Goal: Contribute content: Contribute content

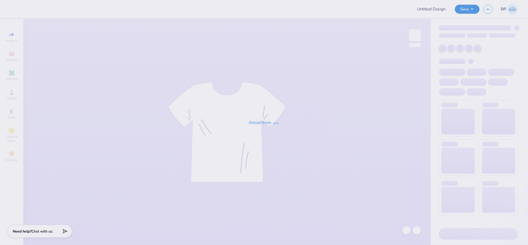
type input "etain t shirts"
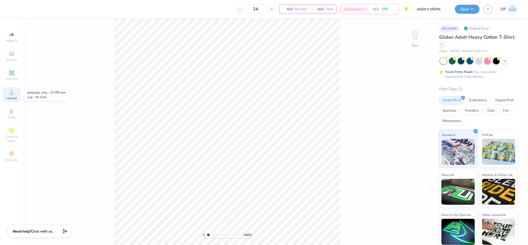
click at [13, 93] on circle at bounding box center [11, 93] width 3 height 3
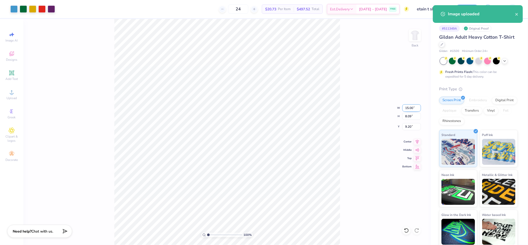
click at [408, 110] on input "15.00" at bounding box center [412, 107] width 19 height 7
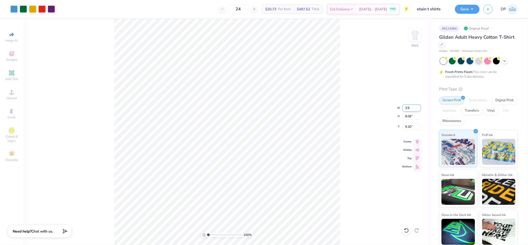
type input "3.50"
type input "1.89"
click at [408, 123] on input "12.31" at bounding box center [412, 126] width 19 height 7
type input "3.00"
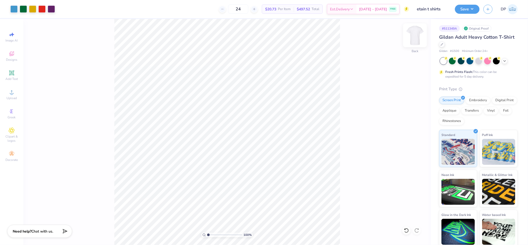
click at [421, 38] on img at bounding box center [415, 35] width 21 height 21
click at [13, 98] on span "Upload" at bounding box center [11, 98] width 10 height 4
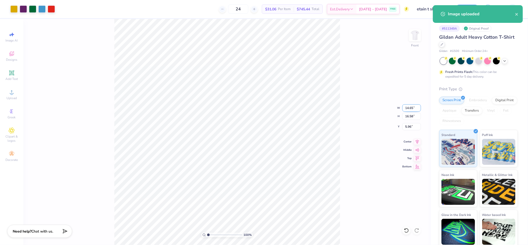
click at [411, 109] on input "14.65" at bounding box center [412, 107] width 19 height 7
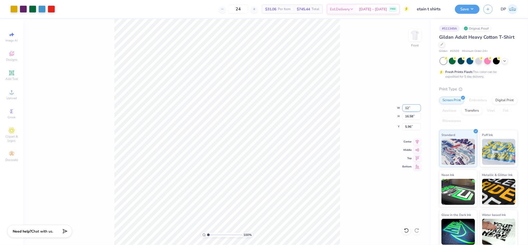
type input "12.00"
type input "13.58"
click at [409, 128] on input "7.46" at bounding box center [412, 126] width 19 height 7
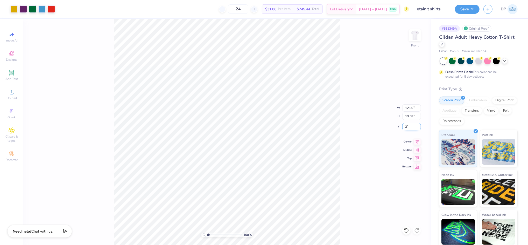
type input "3.00"
click at [408, 107] on input "12.00" at bounding box center [412, 107] width 19 height 7
type input "11.00"
type input "12.45"
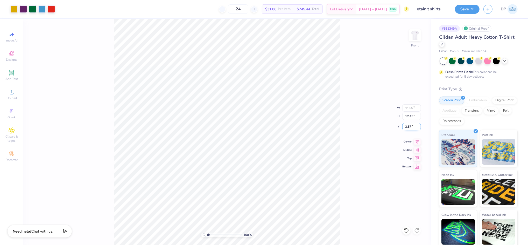
click at [407, 123] on input "3.57" at bounding box center [412, 126] width 19 height 7
type input "3.00"
click at [15, 72] on div "Add Text" at bounding box center [12, 75] width 18 height 15
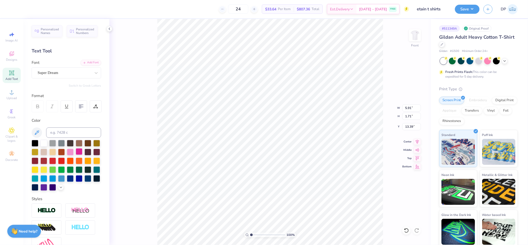
click at [82, 151] on div at bounding box center [79, 151] width 7 height 7
type input "17.64"
paste textarea "For the Kids"
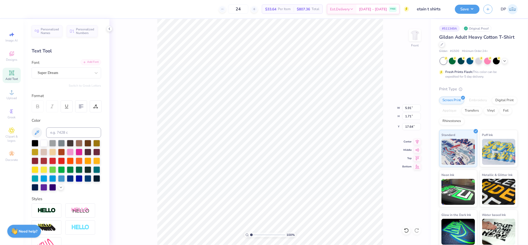
type textarea "For the Kids"
click at [90, 61] on div "Add Font" at bounding box center [91, 62] width 20 height 6
click at [82, 62] on div "Add Font" at bounding box center [91, 62] width 20 height 6
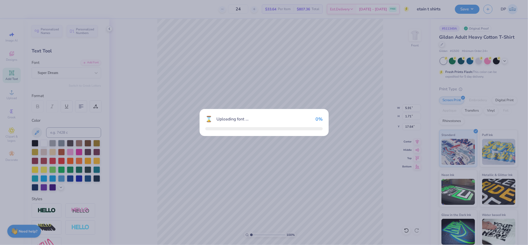
type input "13.63"
type input "1.72"
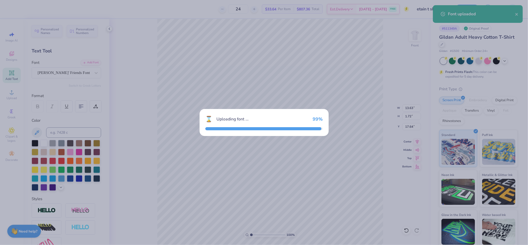
type input "14.62"
type input "2.27"
type input "17.36"
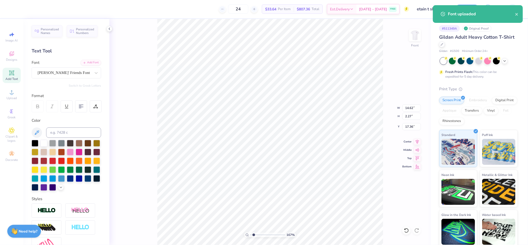
drag, startPoint x: 251, startPoint y: 235, endPoint x: 254, endPoint y: 235, distance: 2.6
type input "1.67"
click at [254, 235] on input "range" at bounding box center [267, 234] width 35 height 5
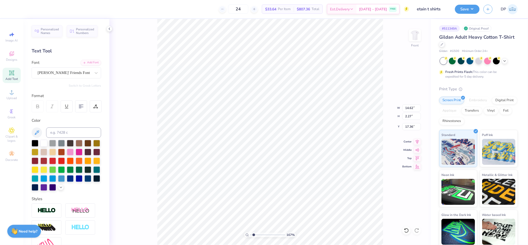
type input "8.10"
type input "1.26"
type input "14.04"
type input "10.83"
type input "1.68"
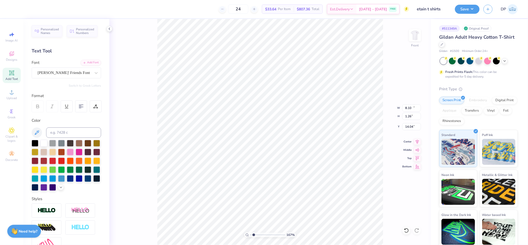
type input "13.62"
type input "5.52"
type textarea "F"
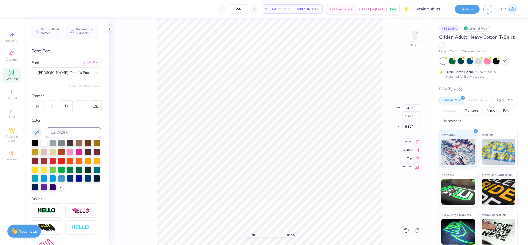
scroll to position [6, 1]
type textarea "DANCE"
type input "3.64"
type input "10.80"
type input "2.14"
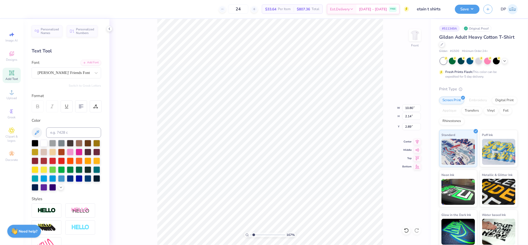
type input "3.00"
type input "10.47"
type input "2.07"
type input "10.86"
type input "2.15"
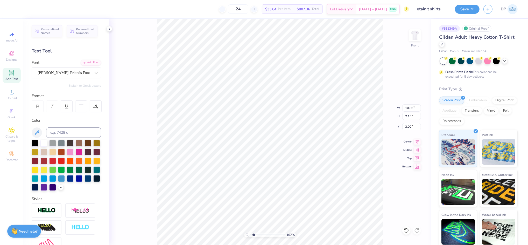
type input "10.97"
type input "2.17"
type input "2.98"
type input "12.47"
click at [305, 192] on li "Ungroup" at bounding box center [311, 193] width 41 height 10
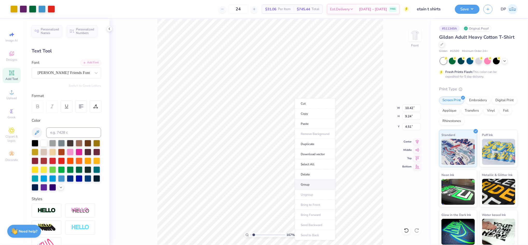
click at [312, 184] on li "Group" at bounding box center [315, 184] width 41 height 10
type input "10.97"
type input "12.47"
type input "2.98"
click at [12, 8] on div at bounding box center [13, 8] width 7 height 7
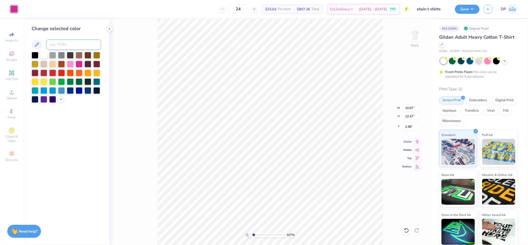
click at [68, 44] on input at bounding box center [73, 44] width 55 height 10
type input "2623"
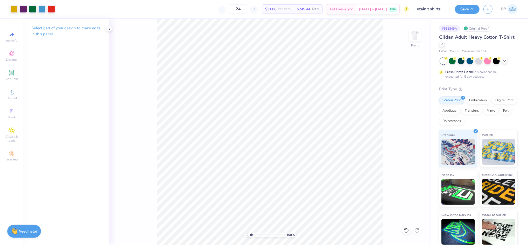
drag, startPoint x: 253, startPoint y: 235, endPoint x: 250, endPoint y: 236, distance: 3.2
click at [250, 236] on input "range" at bounding box center [267, 234] width 35 height 5
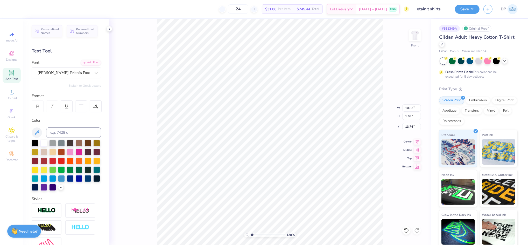
type input "1.2"
click at [252, 235] on input "range" at bounding box center [267, 234] width 35 height 5
type input "10.68"
type input "1.66"
type input "10.47"
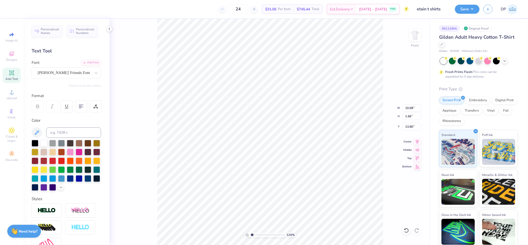
type input "1.63"
type input "13.80"
click at [409, 107] on input "10.97" at bounding box center [412, 107] width 19 height 7
type input "11.00"
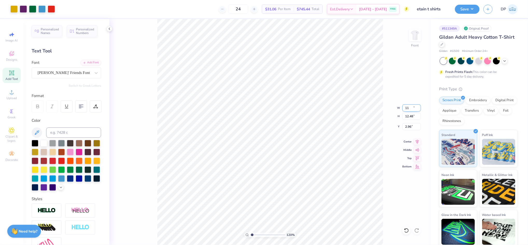
type input "12.48"
click at [411, 126] on input "2.96" at bounding box center [412, 126] width 19 height 7
type input "3.00"
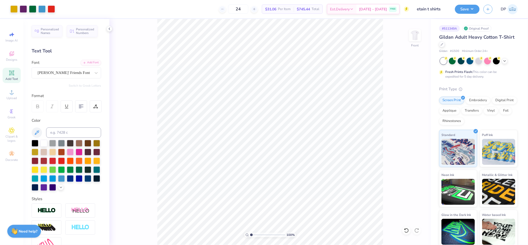
type input "1"
click at [250, 233] on input "range" at bounding box center [267, 234] width 35 height 5
click at [407, 228] on icon at bounding box center [406, 230] width 5 height 5
type input "13.85"
click at [415, 31] on img at bounding box center [415, 35] width 21 height 21
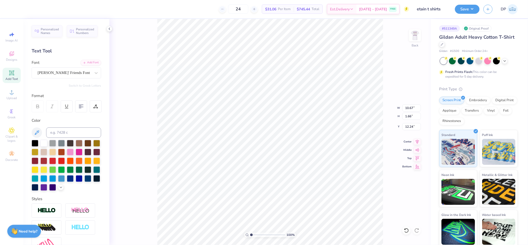
scroll to position [6, 1]
type textarea "ETAIN"
drag, startPoint x: 86, startPoint y: 149, endPoint x: 130, endPoint y: 183, distance: 55.5
click at [82, 150] on div at bounding box center [79, 152] width 7 height 7
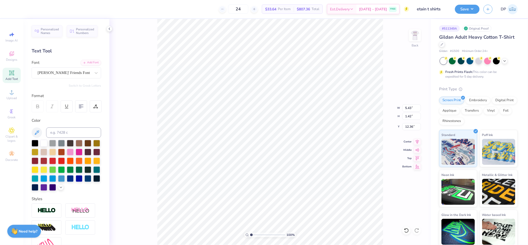
click at [277, 241] on div "100 %" at bounding box center [270, 132] width 226 height 226
type input "6.60"
click at [407, 110] on input "5.43" at bounding box center [412, 107] width 19 height 7
drag, startPoint x: 407, startPoint y: 110, endPoint x: 408, endPoint y: 106, distance: 4.2
click at [407, 107] on input "5.43" at bounding box center [412, 107] width 19 height 7
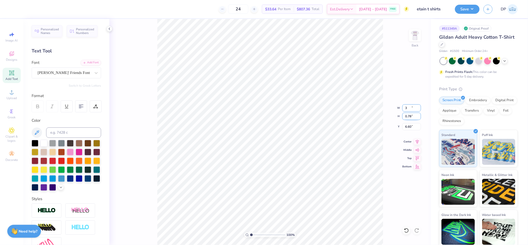
type input "3.00"
type input "0.78"
type input "6.92"
drag, startPoint x: 251, startPoint y: 236, endPoint x: 259, endPoint y: 232, distance: 8.2
click at [259, 232] on input "range" at bounding box center [267, 234] width 35 height 5
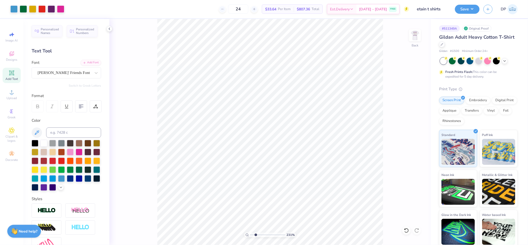
type input "2.23"
click at [256, 236] on input "range" at bounding box center [267, 234] width 35 height 5
type input "3.00"
type input "3.35"
type input "0.88"
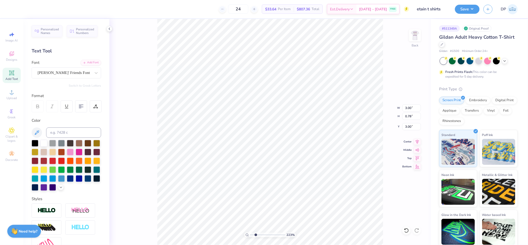
type input "2.91"
type input "3.58"
type input "0.93"
type input "3.00"
click at [409, 232] on icon at bounding box center [406, 230] width 5 height 5
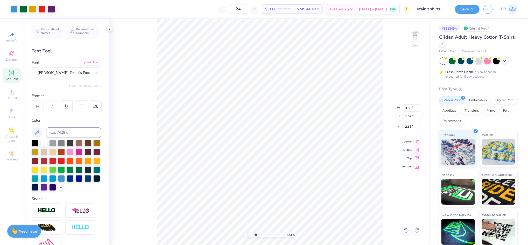
type input "3.00"
click at [370, 175] on li "Ungroup" at bounding box center [384, 174] width 41 height 10
click at [64, 132] on input at bounding box center [73, 132] width 55 height 10
type input "2623"
drag, startPoint x: 257, startPoint y: 233, endPoint x: 238, endPoint y: 237, distance: 18.9
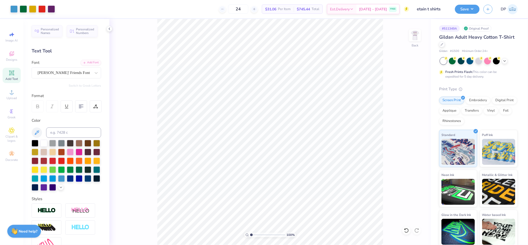
type input "1"
click at [250, 237] on input "range" at bounding box center [267, 234] width 35 height 5
click at [317, 155] on li "Group" at bounding box center [319, 158] width 41 height 10
click at [408, 107] on input "3.58" at bounding box center [412, 107] width 19 height 7
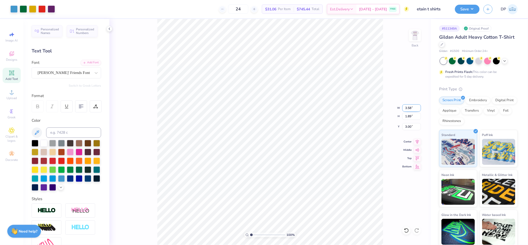
click at [408, 107] on input "3.58" at bounding box center [412, 107] width 19 height 7
type input "3.50"
type input "1.84"
click at [407, 129] on input "3.02" at bounding box center [412, 126] width 19 height 7
click at [407, 128] on input "3.02" at bounding box center [412, 126] width 19 height 7
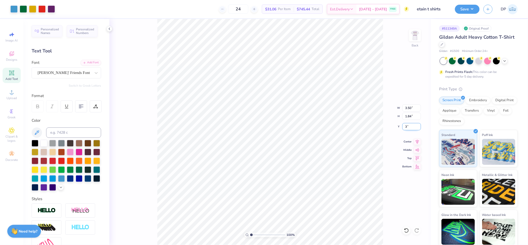
type input "3.00"
click at [413, 35] on img at bounding box center [415, 35] width 21 height 21
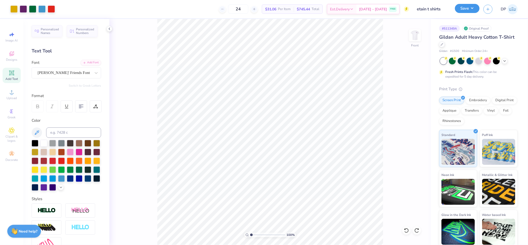
click at [465, 9] on button "Save" at bounding box center [467, 8] width 25 height 9
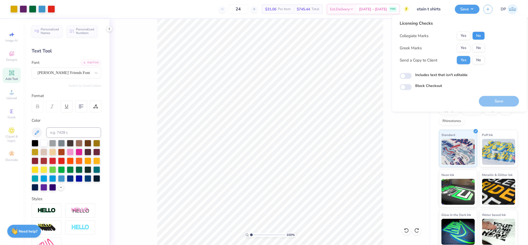
click at [480, 38] on button "No" at bounding box center [479, 36] width 12 height 8
click at [458, 73] on label "Includes text that isn't editable" at bounding box center [442, 74] width 52 height 5
click at [412, 73] on input "Includes text that isn't editable" at bounding box center [406, 76] width 12 height 6
click at [458, 73] on label "Includes text that isn't editable" at bounding box center [442, 74] width 52 height 5
click at [412, 73] on input "Includes text that isn't editable" at bounding box center [406, 76] width 12 height 6
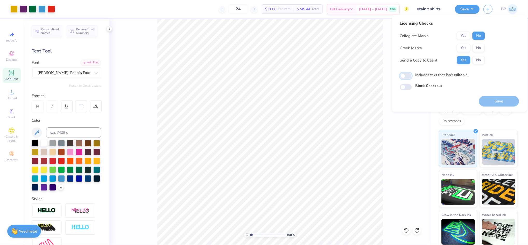
checkbox input "false"
click at [478, 49] on button "No" at bounding box center [479, 48] width 12 height 8
click at [447, 75] on label "Includes text that isn't editable" at bounding box center [442, 74] width 52 height 5
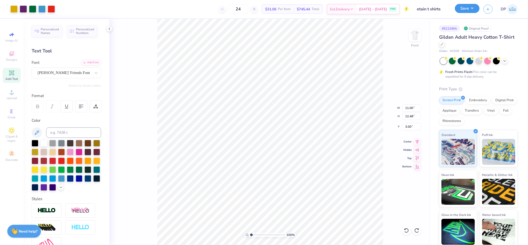
click at [471, 9] on button "Save" at bounding box center [467, 8] width 25 height 9
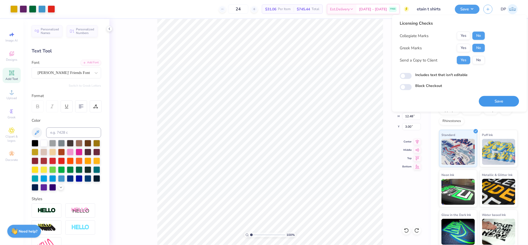
click at [493, 102] on button "Save" at bounding box center [499, 101] width 40 height 11
